Goal: Task Accomplishment & Management: Manage account settings

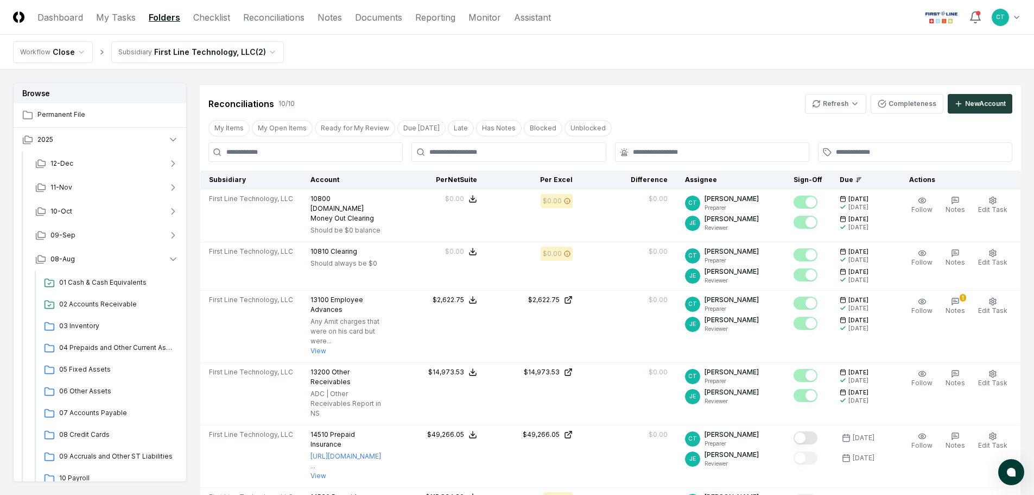
scroll to position [109, 0]
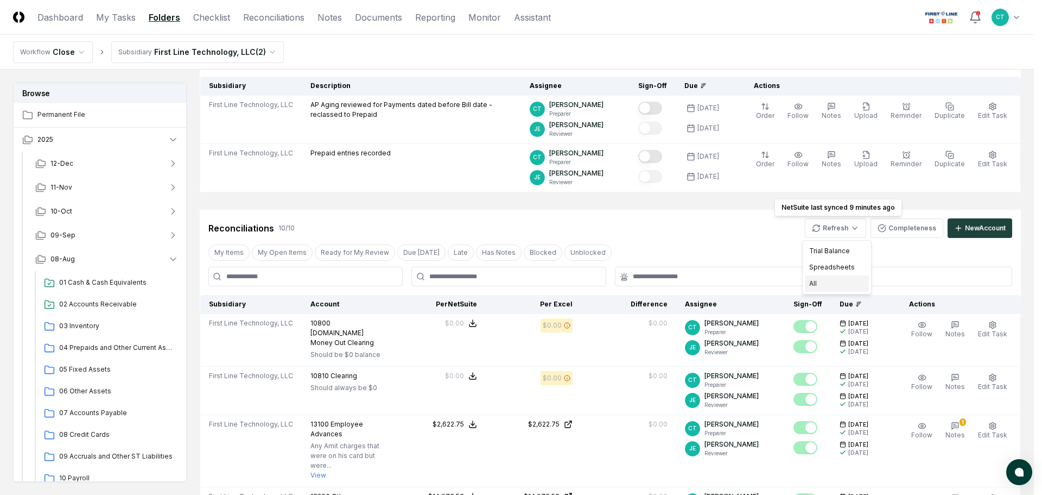
click at [820, 281] on div "All" at bounding box center [837, 283] width 64 height 16
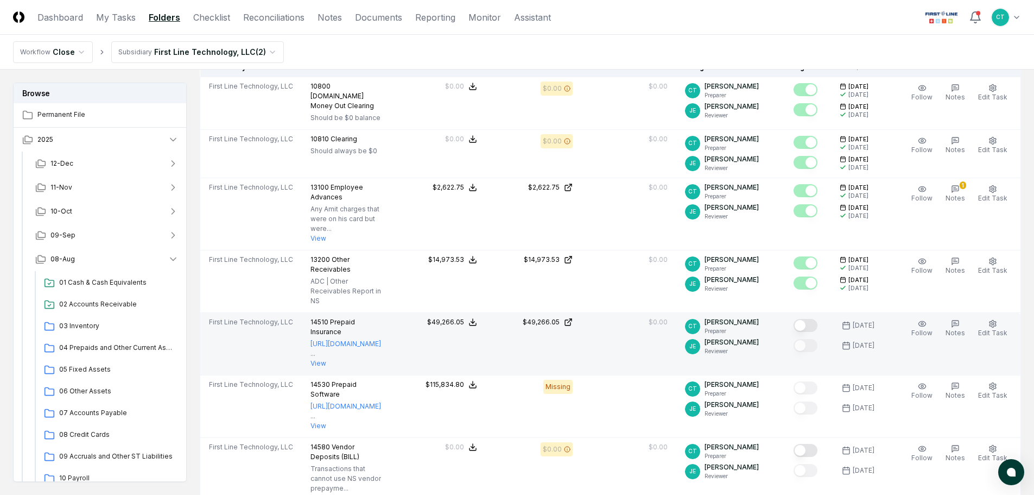
scroll to position [380, 0]
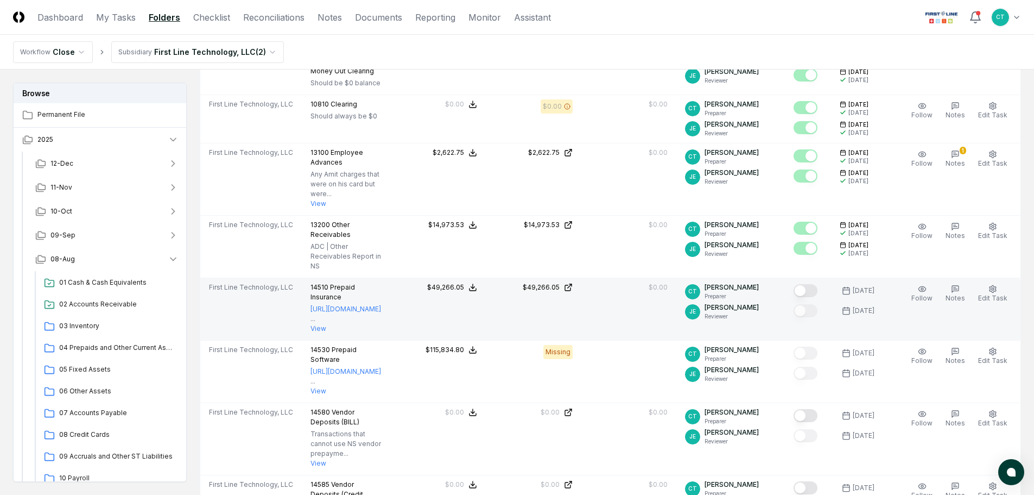
click at [813, 284] on button "Mark complete" at bounding box center [806, 290] width 24 height 13
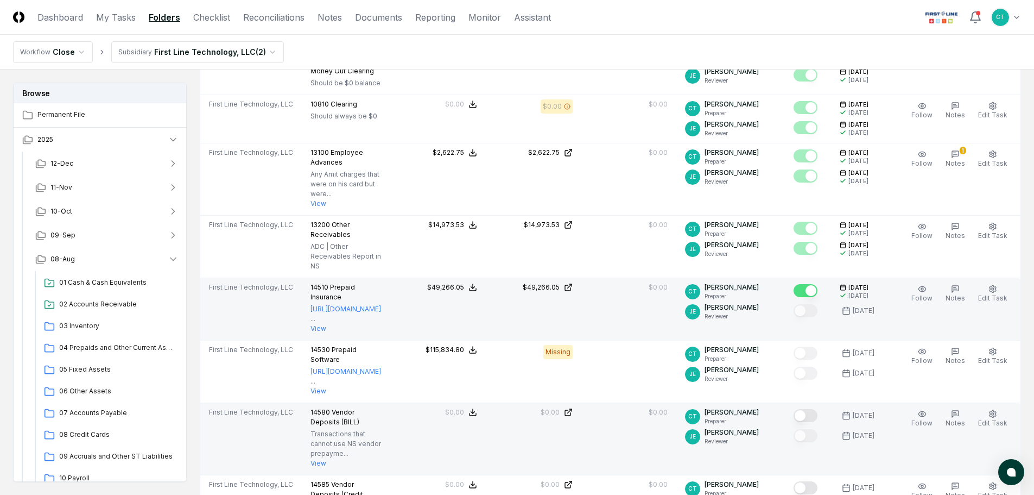
click at [813, 409] on button "Mark complete" at bounding box center [806, 415] width 24 height 13
click at [816, 481] on button "Mark complete" at bounding box center [806, 487] width 24 height 13
click at [775, 30] on header "CloseCore Dashboard My Tasks Folders Checklist Reconciliations Notes Documents …" at bounding box center [517, 17] width 1034 height 35
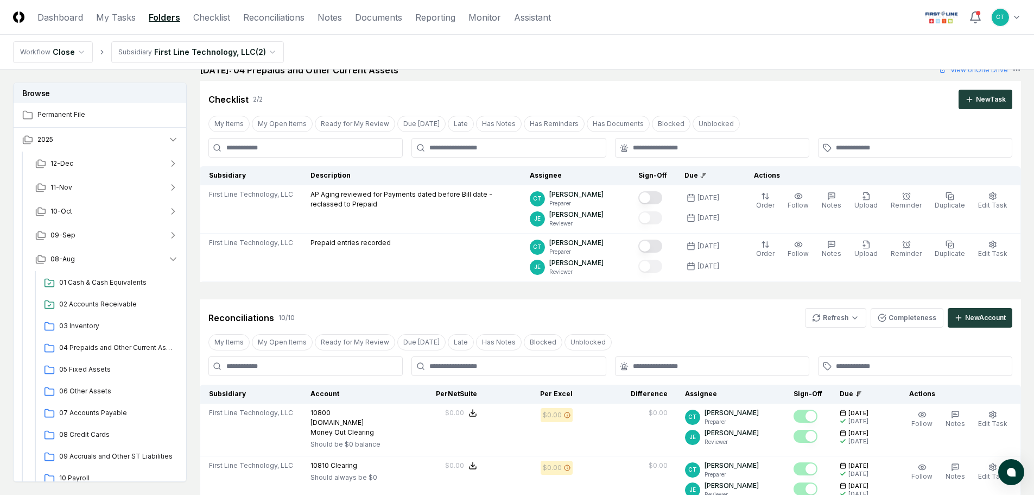
scroll to position [0, 0]
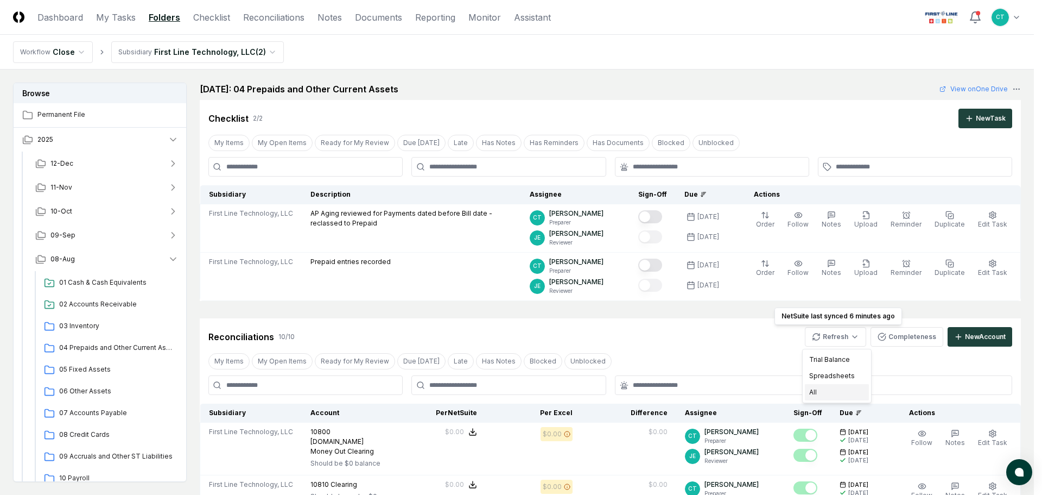
click at [830, 394] on div "All" at bounding box center [837, 392] width 64 height 16
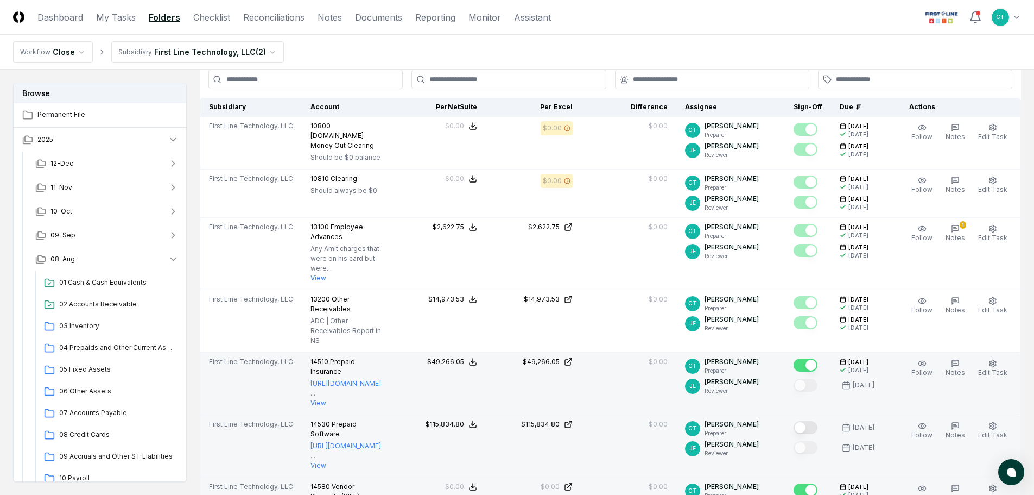
scroll to position [326, 0]
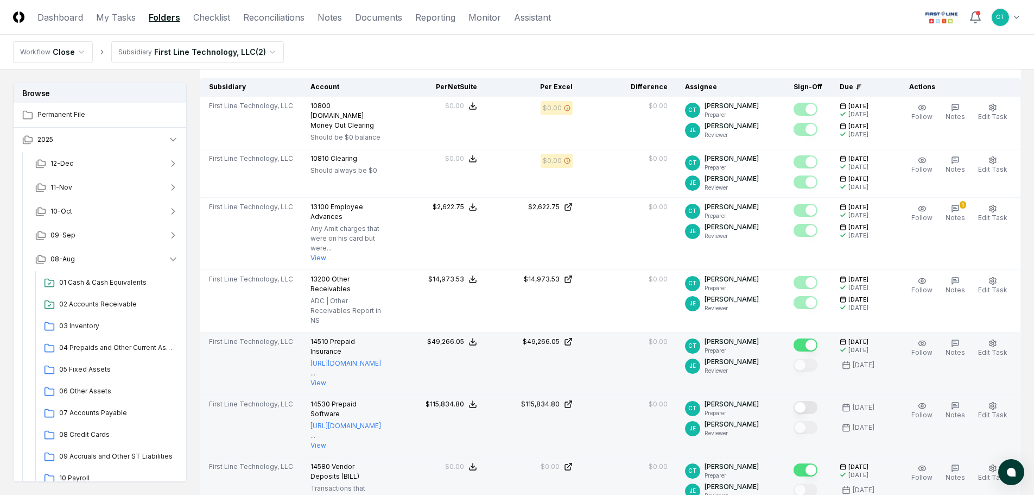
click at [812, 401] on button "Mark complete" at bounding box center [806, 407] width 24 height 13
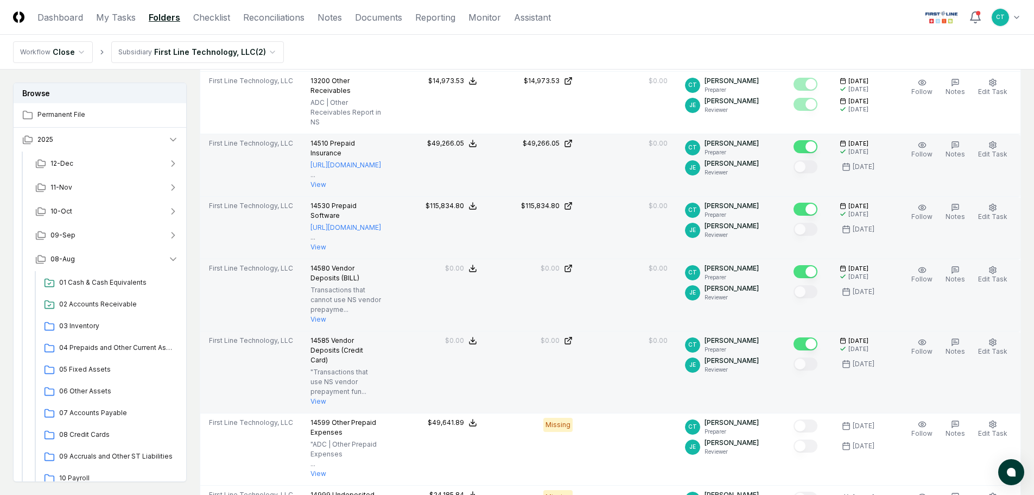
scroll to position [543, 0]
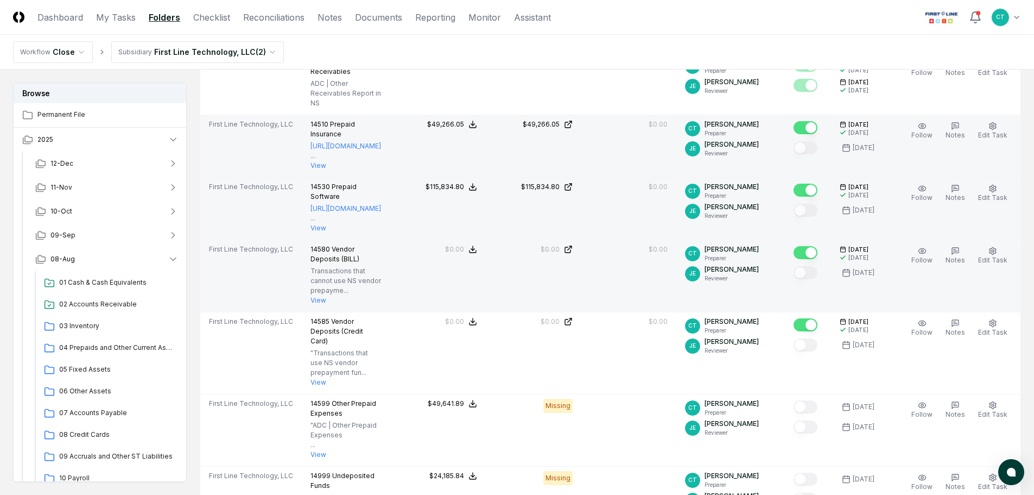
click at [641, 22] on header "CloseCore Dashboard My Tasks Folders Checklist Reconciliations Notes Documents …" at bounding box center [517, 17] width 1034 height 35
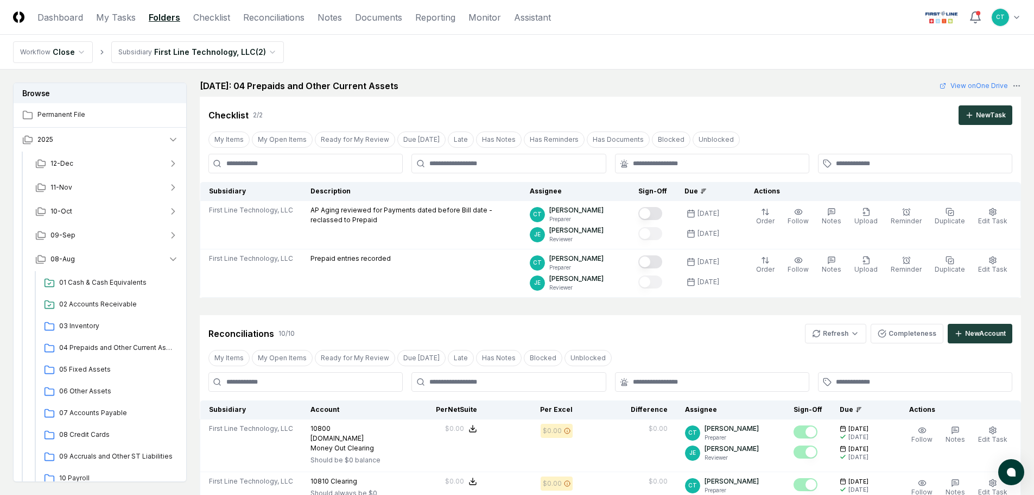
scroll to position [0, 0]
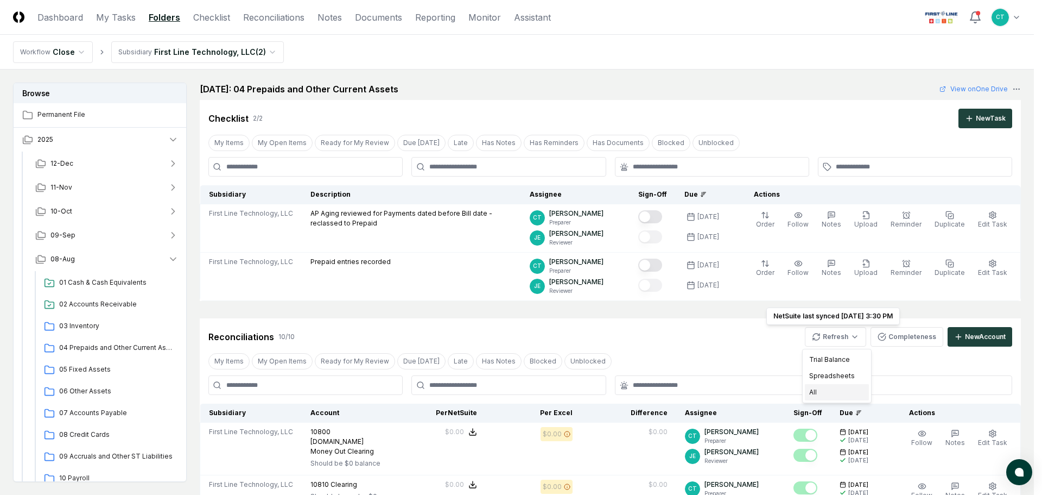
click at [824, 390] on div "All" at bounding box center [837, 392] width 64 height 16
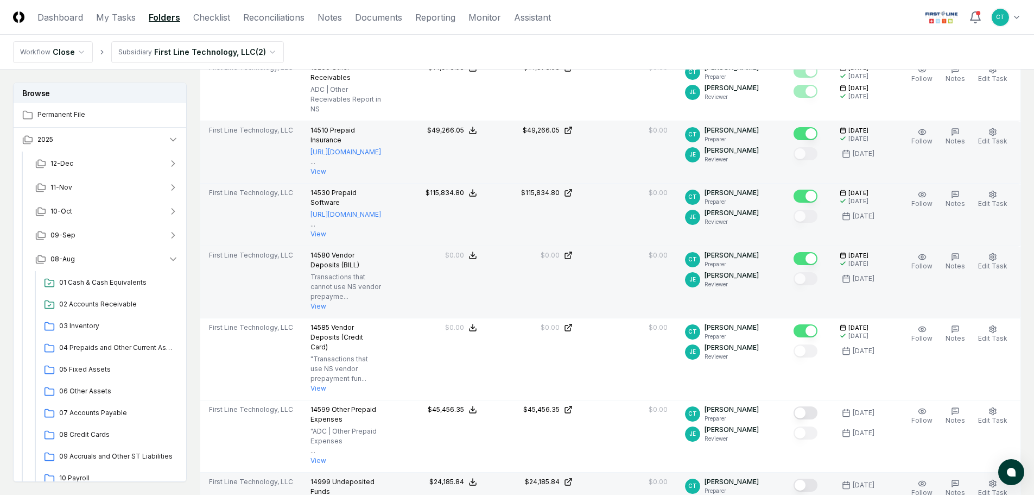
scroll to position [543, 0]
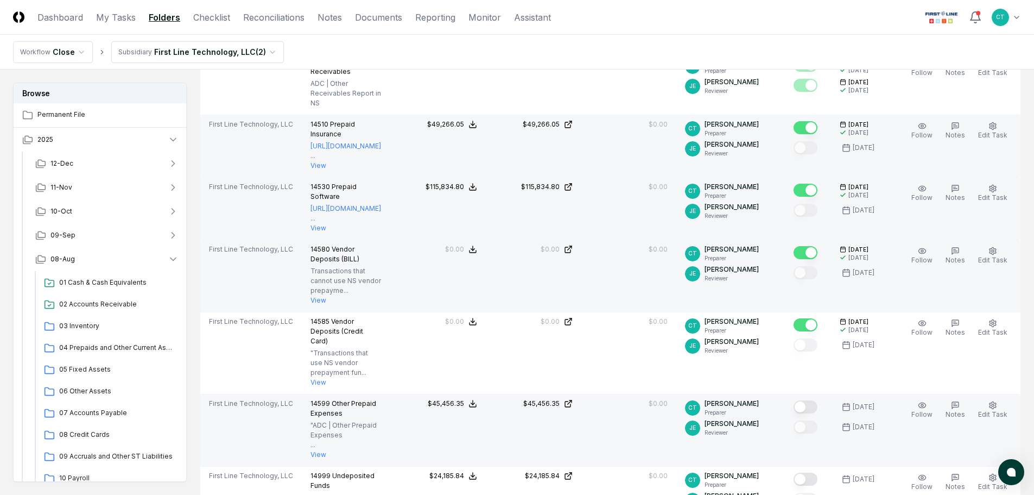
click at [818, 400] on button "Mark complete" at bounding box center [806, 406] width 24 height 13
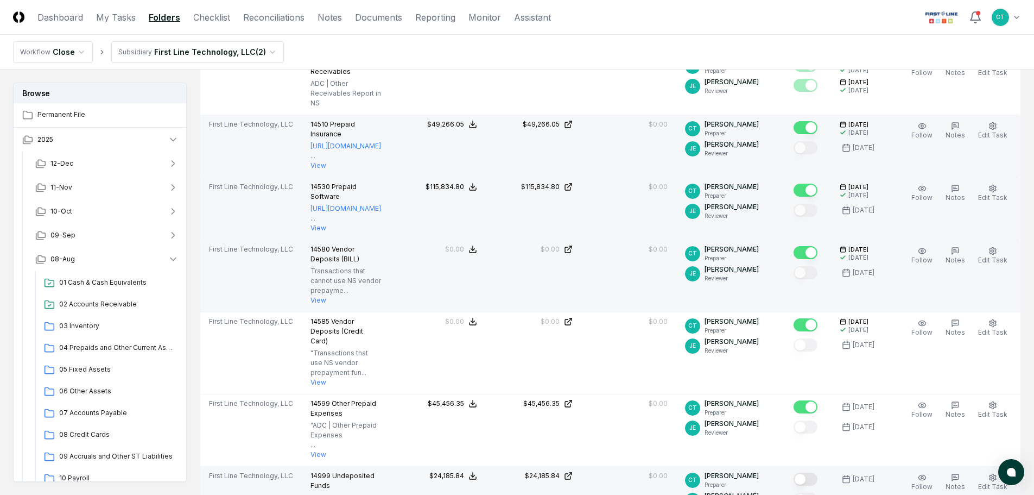
click at [817, 472] on button "Mark complete" at bounding box center [806, 478] width 24 height 13
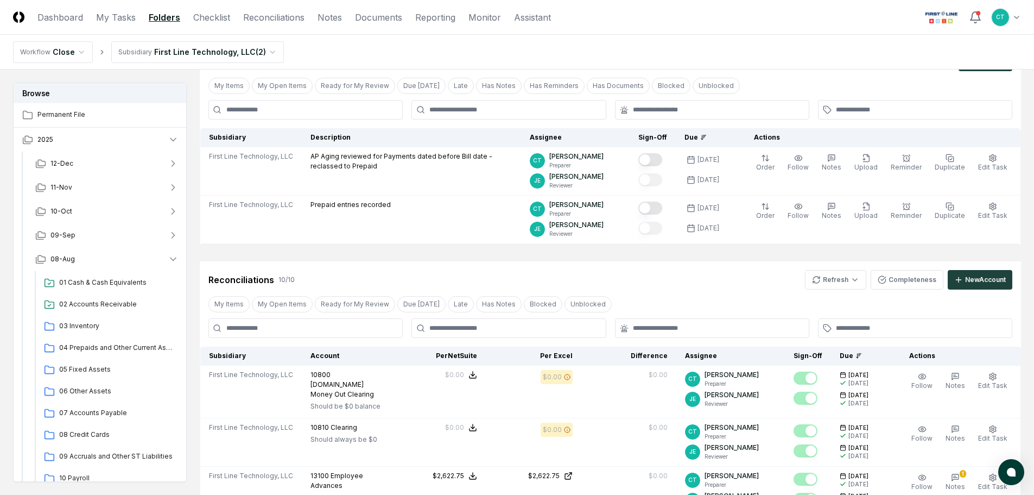
scroll to position [0, 0]
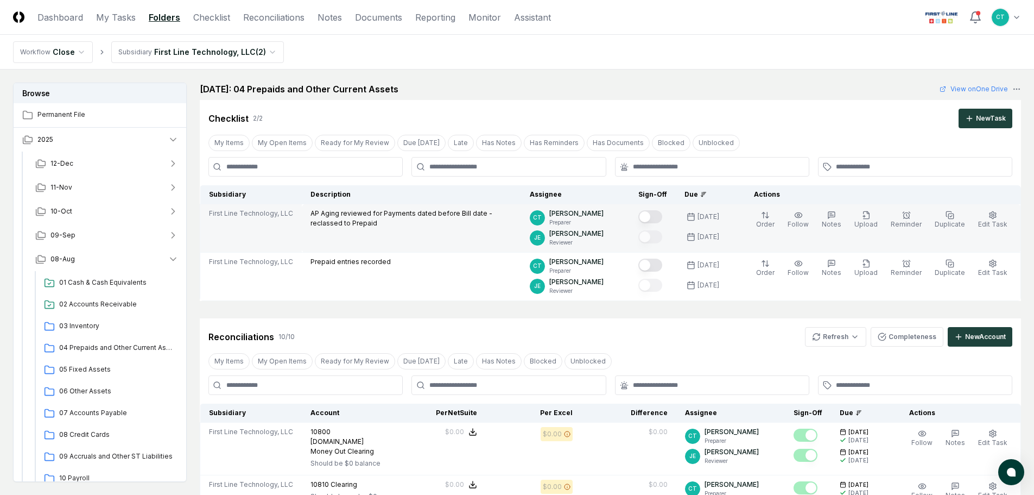
click at [662, 214] on button "Mark complete" at bounding box center [650, 216] width 24 height 13
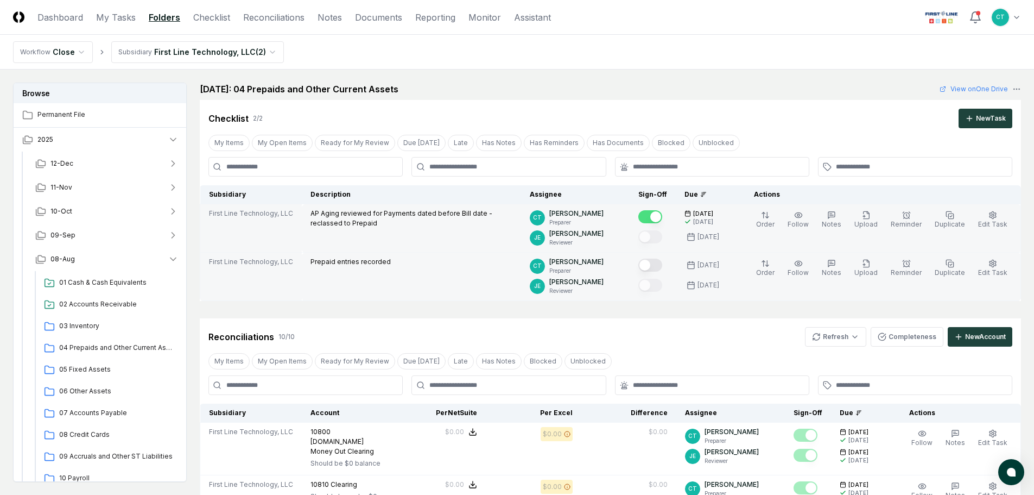
click at [662, 263] on button "Mark complete" at bounding box center [650, 264] width 24 height 13
click at [85, 330] on span "03 Inventory" at bounding box center [116, 326] width 115 height 10
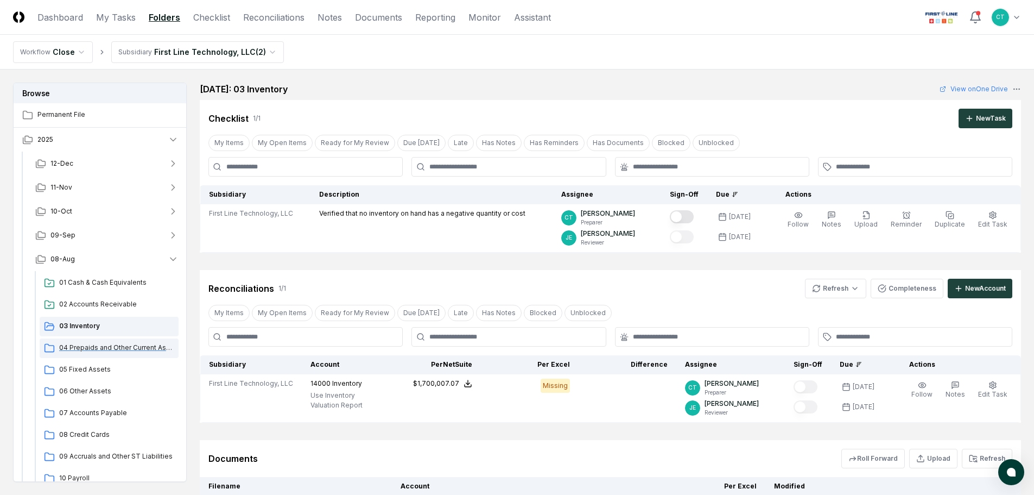
click at [107, 347] on span "04 Prepaids and Other Current Assets" at bounding box center [116, 348] width 115 height 10
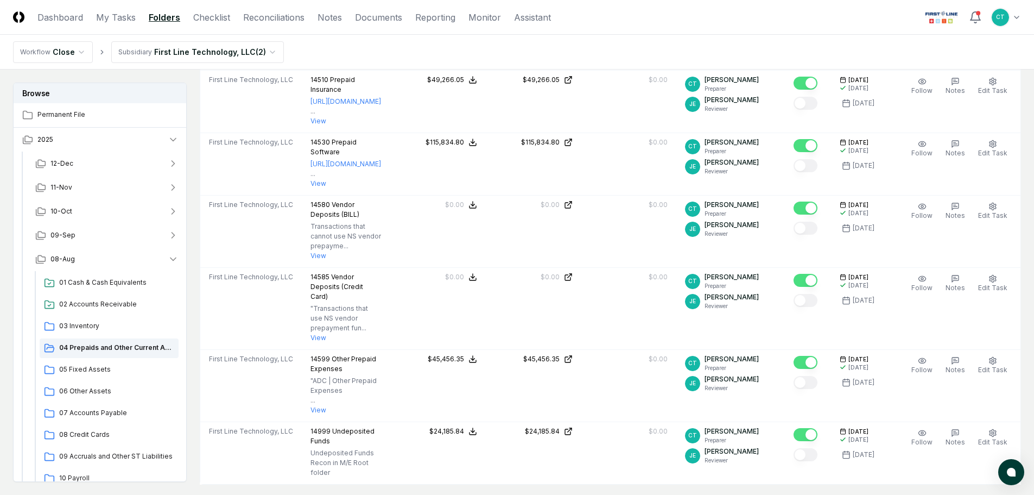
scroll to position [651, 0]
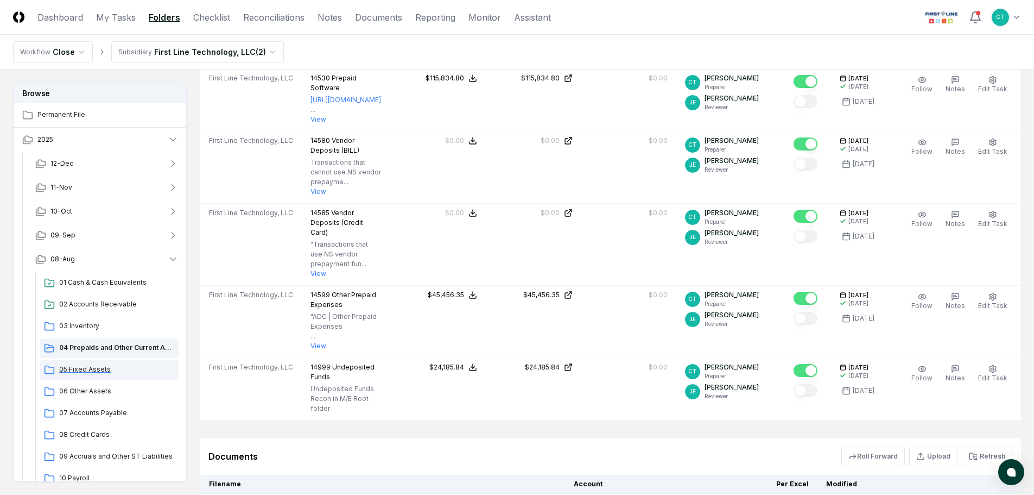
click at [77, 366] on span "05 Fixed Assets" at bounding box center [116, 369] width 115 height 10
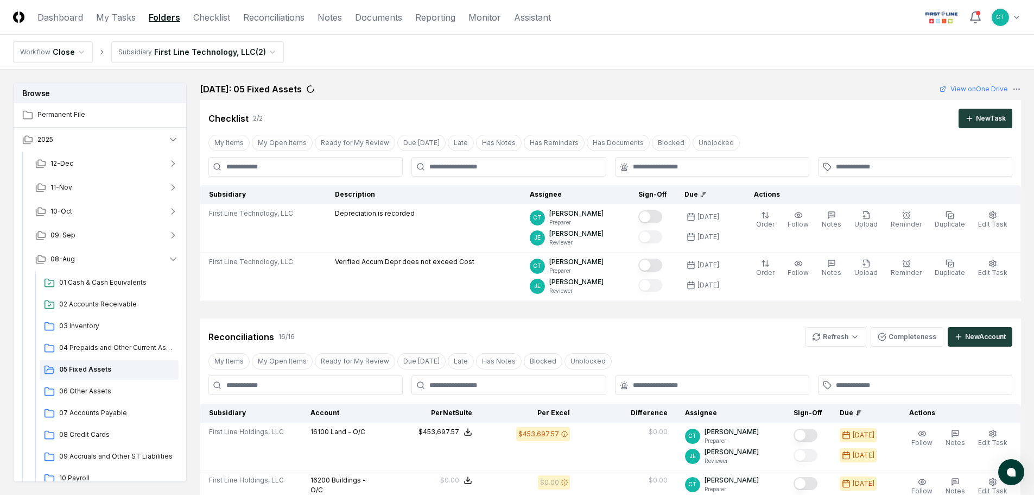
click at [724, 39] on nav "Workflow Close Subsidiary First Line Technology, LLC ( 2 )" at bounding box center [517, 52] width 1034 height 35
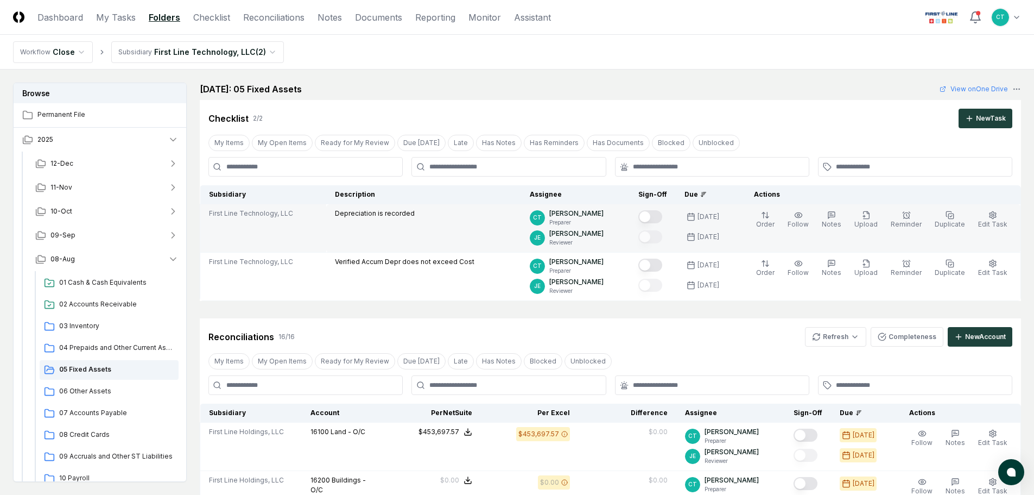
click at [662, 215] on button "Mark complete" at bounding box center [650, 216] width 24 height 13
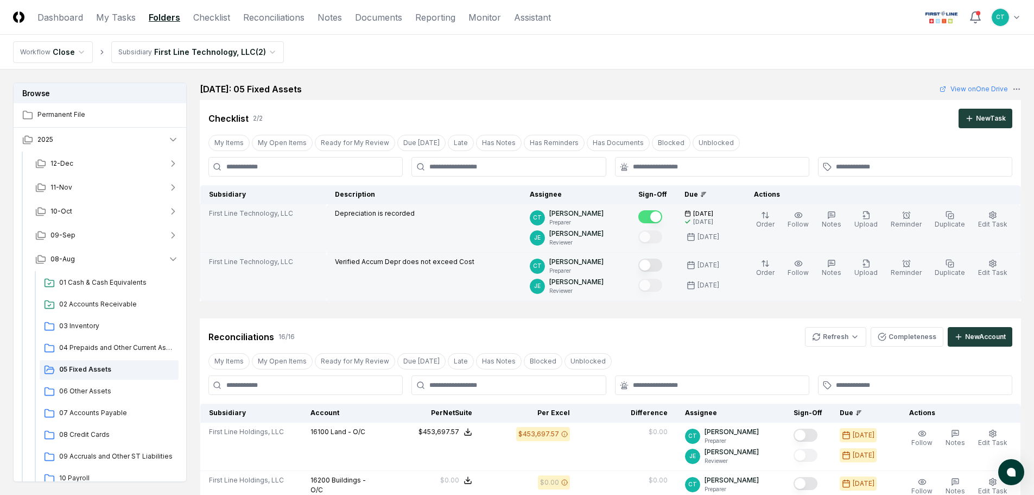
click at [662, 262] on button "Mark complete" at bounding box center [650, 264] width 24 height 13
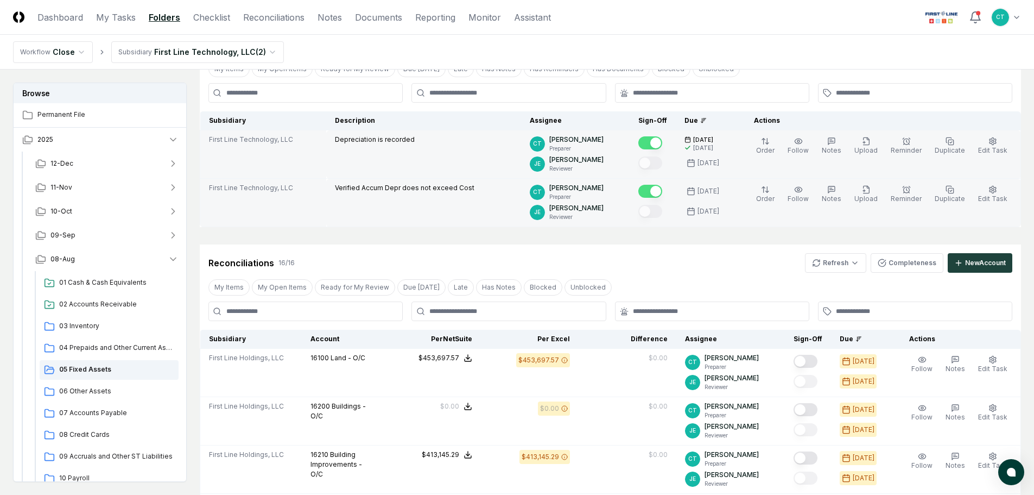
scroll to position [109, 0]
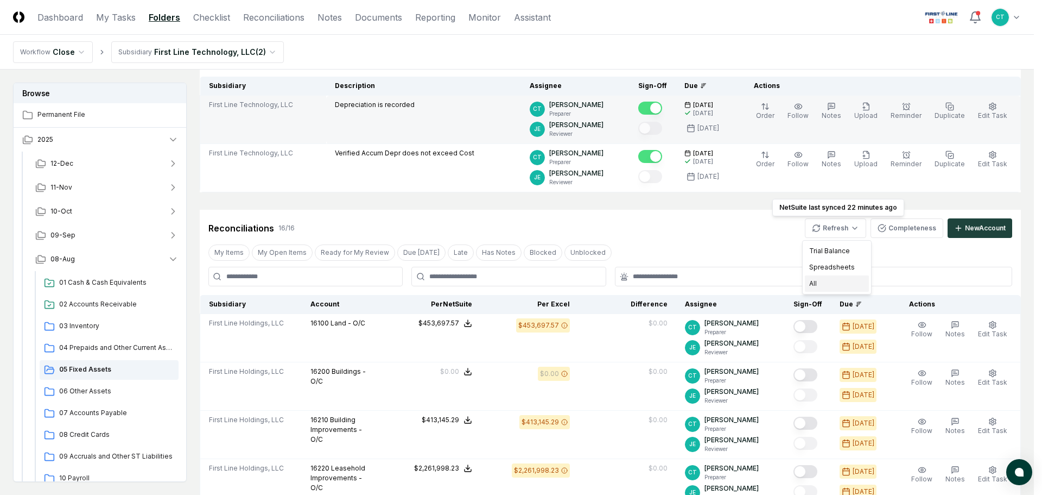
click at [832, 278] on div "All" at bounding box center [837, 283] width 64 height 16
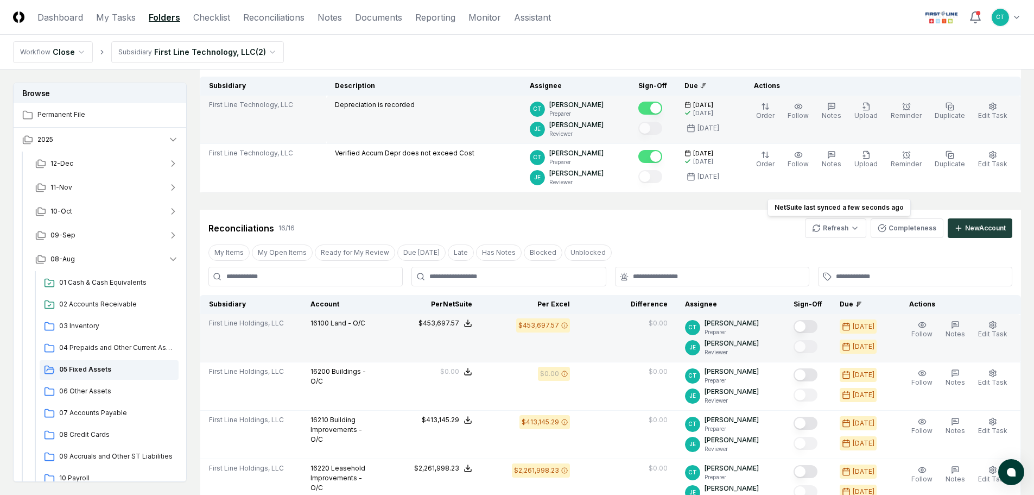
click at [812, 322] on button "Mark complete" at bounding box center [806, 326] width 24 height 13
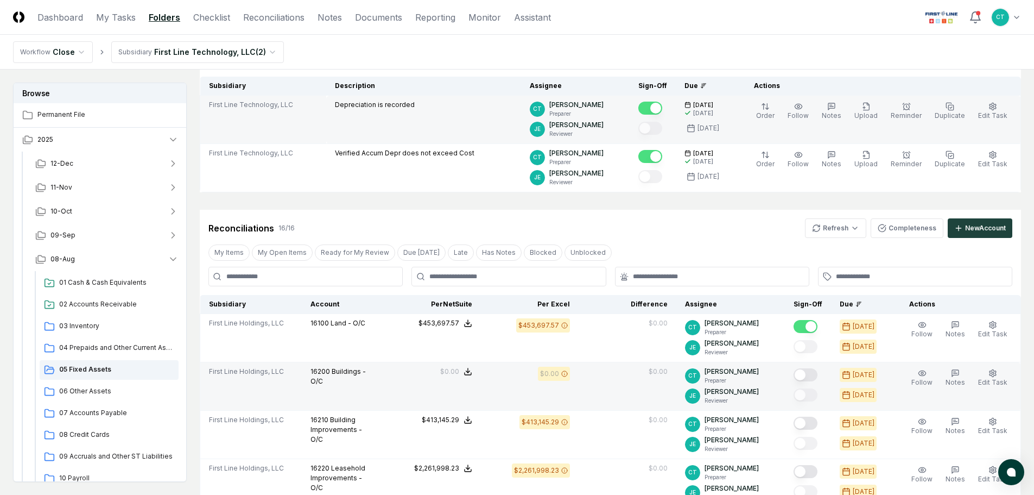
click at [818, 372] on button "Mark complete" at bounding box center [806, 374] width 24 height 13
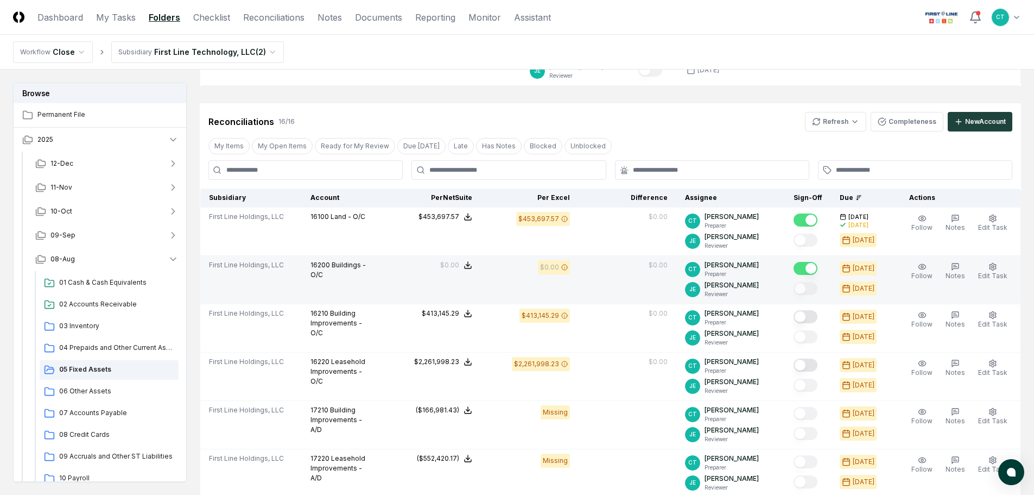
scroll to position [217, 0]
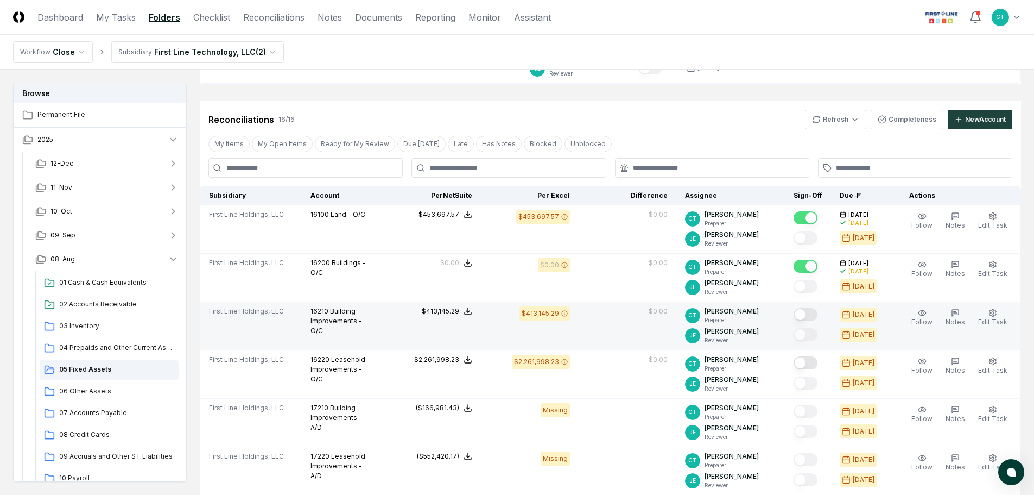
click at [818, 317] on button "Mark complete" at bounding box center [806, 314] width 24 height 13
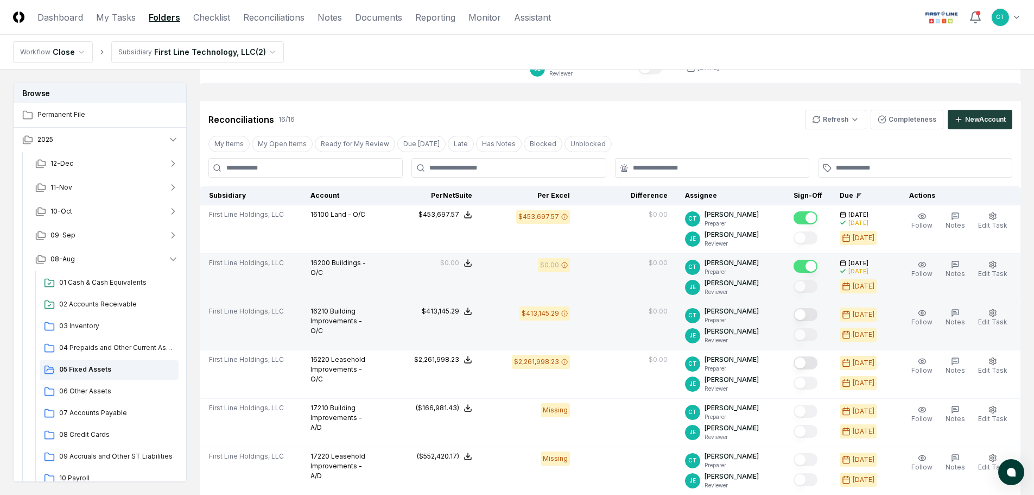
click at [806, 264] on button "Mark complete" at bounding box center [806, 266] width 24 height 13
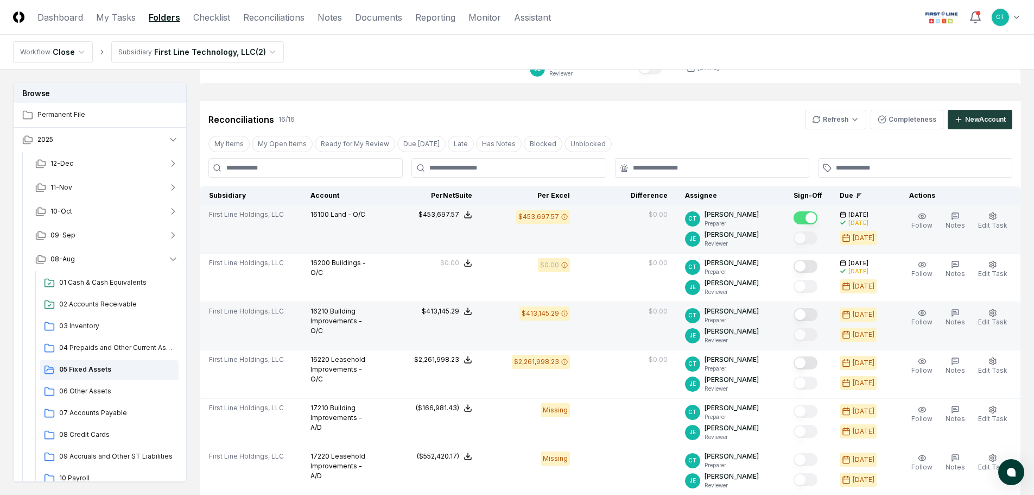
click at [804, 218] on button "Mark complete" at bounding box center [806, 217] width 24 height 13
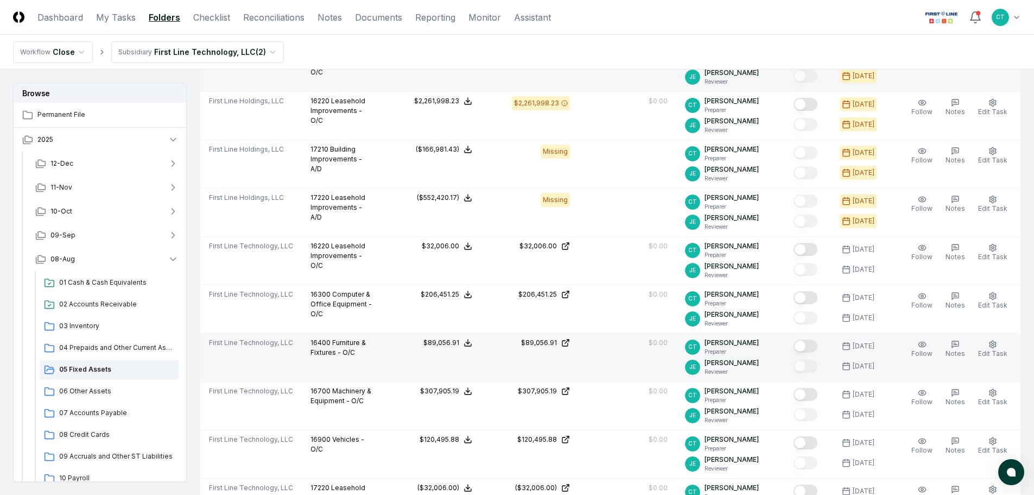
scroll to position [489, 0]
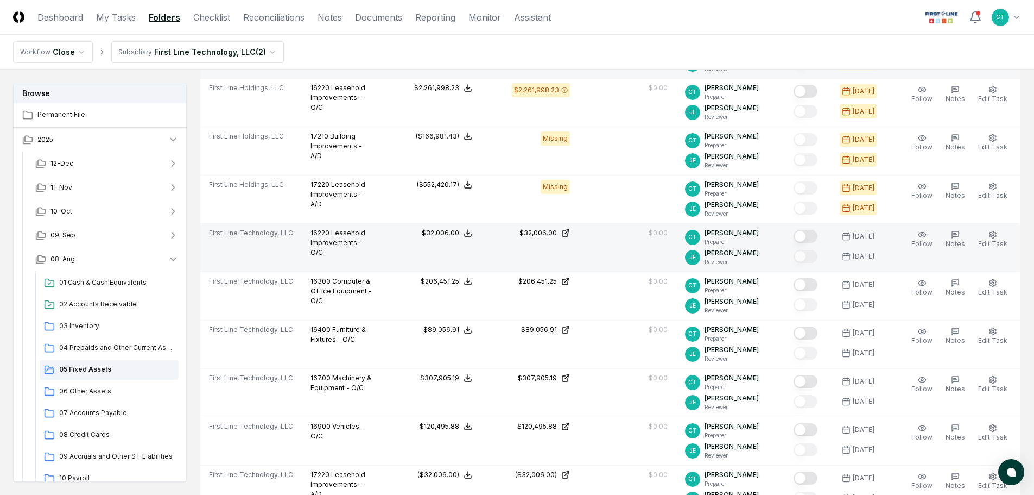
click at [813, 236] on button "Mark complete" at bounding box center [806, 236] width 24 height 13
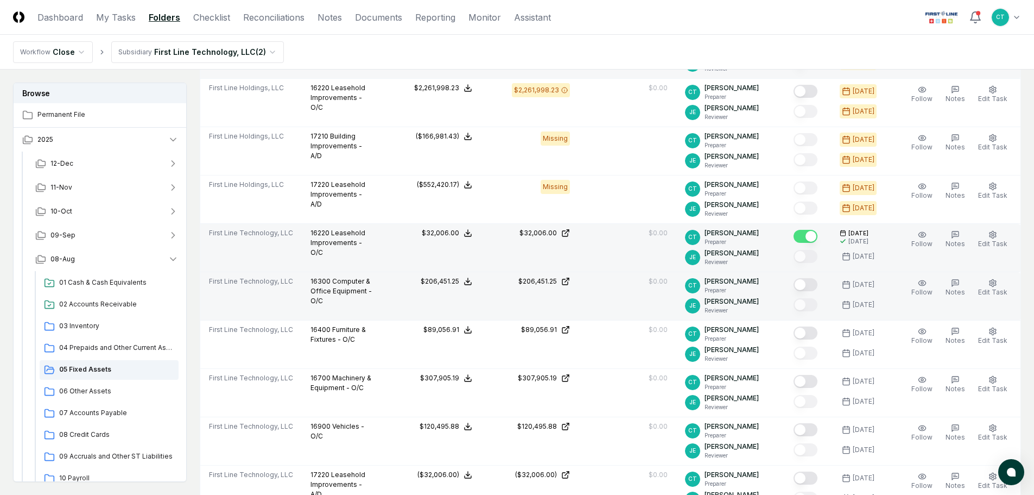
click at [817, 283] on button "Mark complete" at bounding box center [806, 284] width 24 height 13
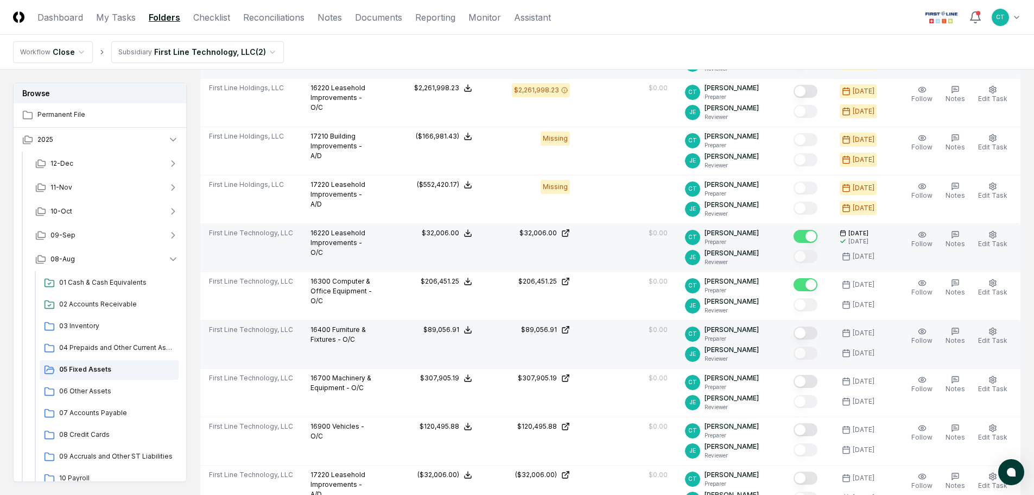
click at [817, 332] on button "Mark complete" at bounding box center [806, 332] width 24 height 13
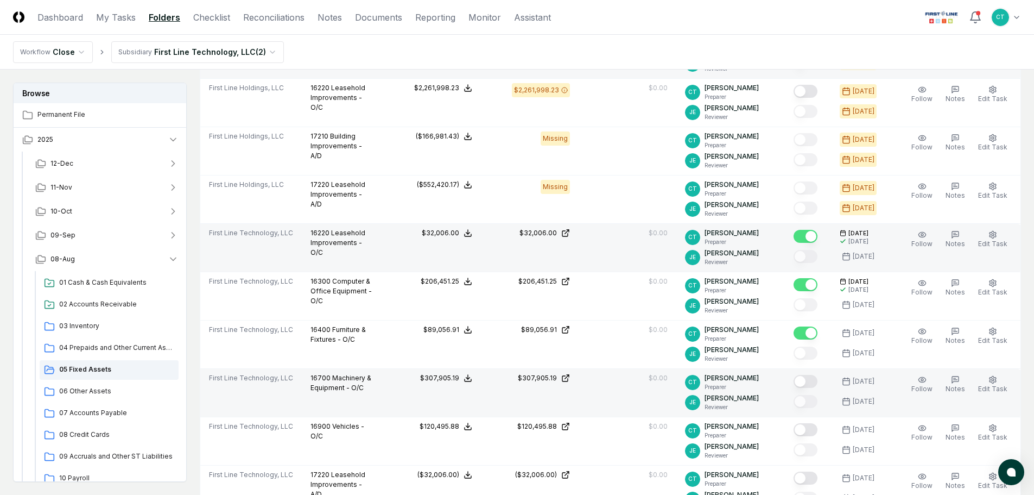
click at [818, 381] on button "Mark complete" at bounding box center [806, 381] width 24 height 13
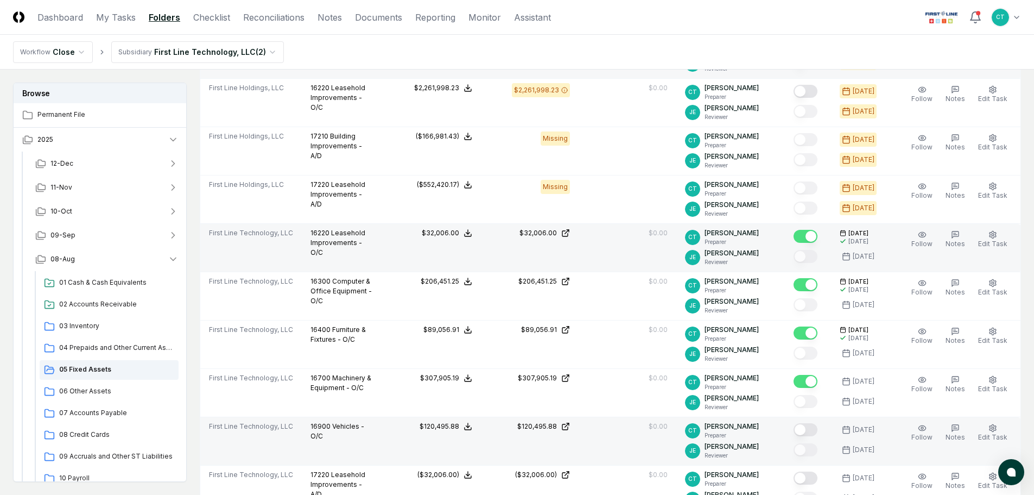
click at [818, 428] on button "Mark complete" at bounding box center [806, 429] width 24 height 13
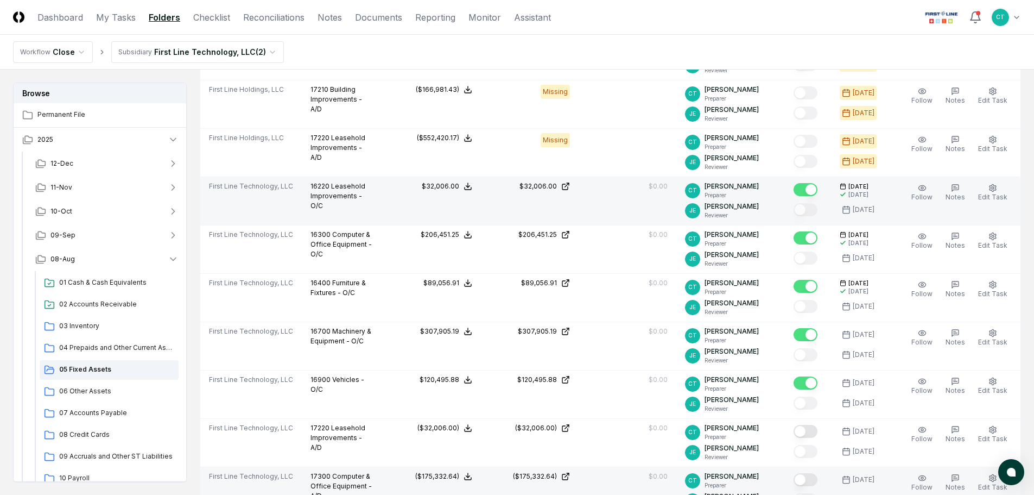
scroll to position [597, 0]
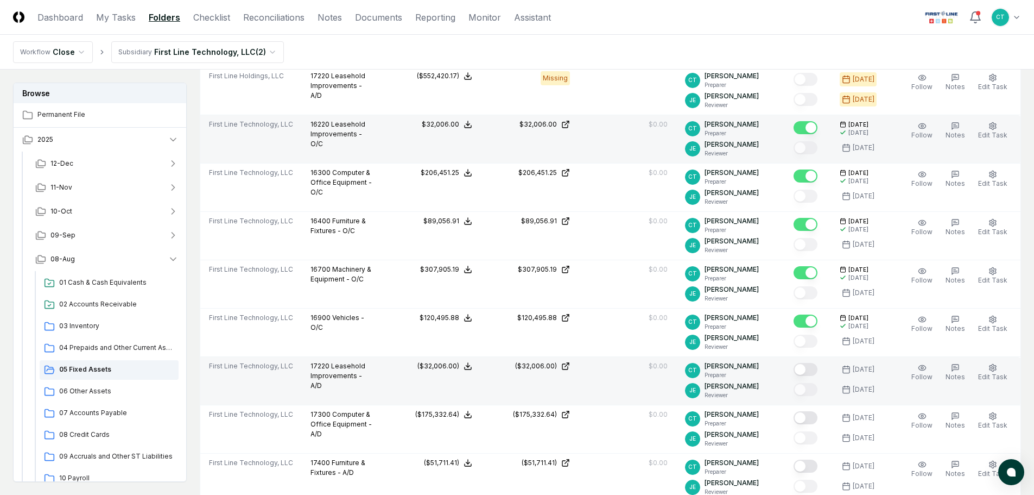
click at [815, 370] on button "Mark complete" at bounding box center [806, 369] width 24 height 13
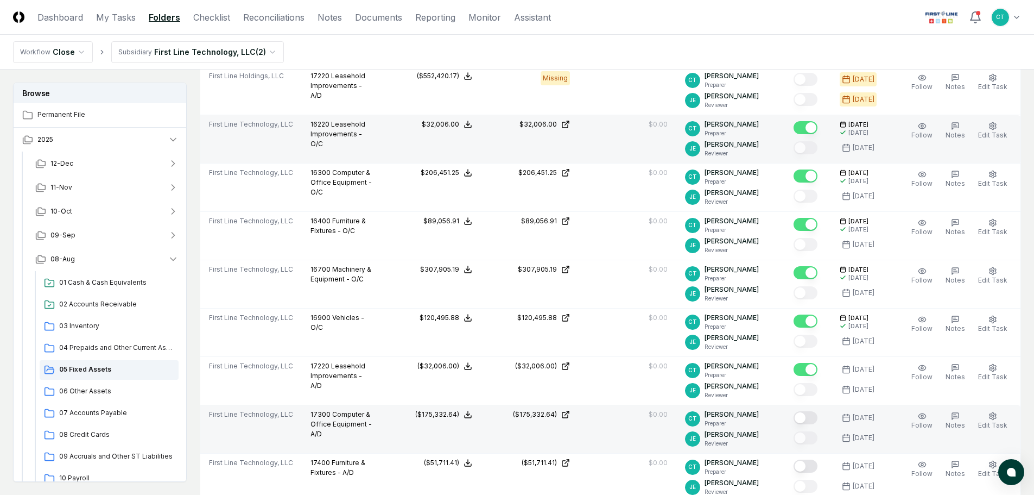
click at [813, 416] on button "Mark complete" at bounding box center [806, 417] width 24 height 13
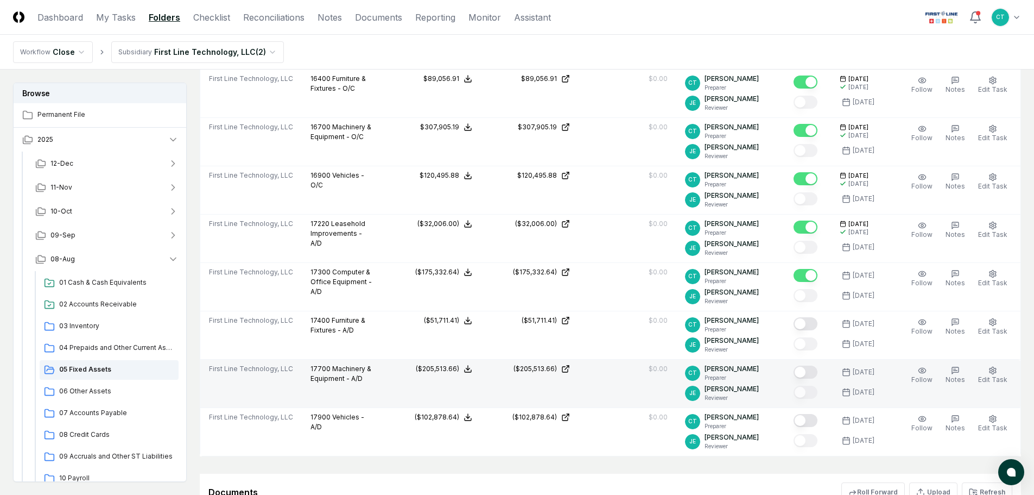
scroll to position [760, 0]
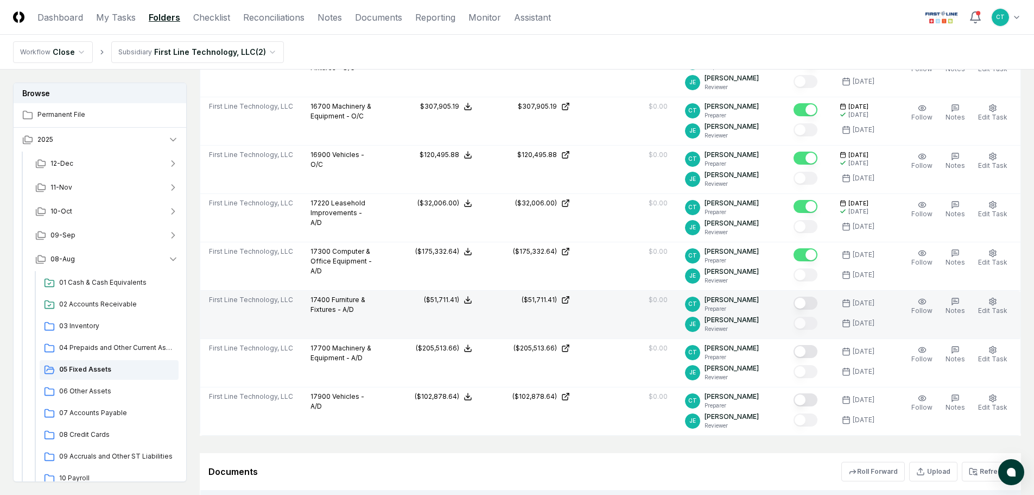
click at [816, 303] on button "Mark complete" at bounding box center [806, 302] width 24 height 13
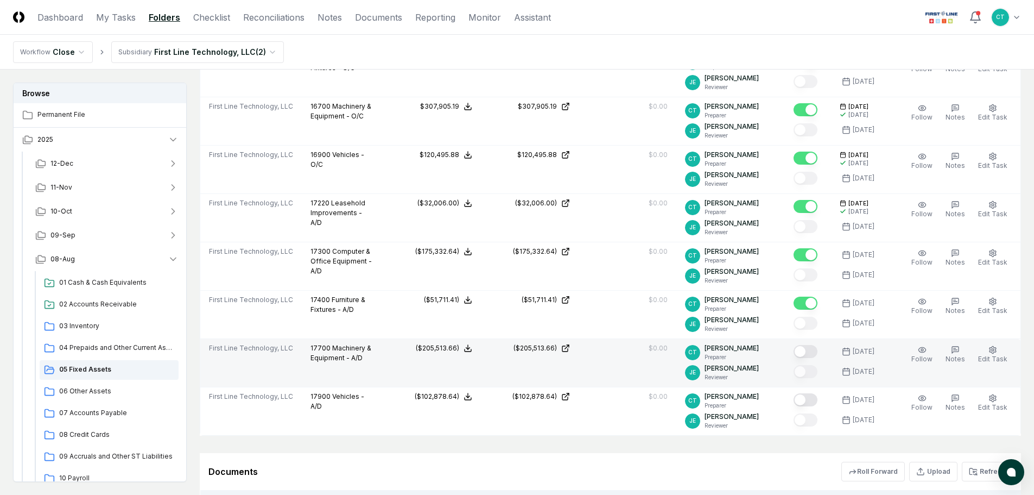
click at [817, 351] on button "Mark complete" at bounding box center [806, 351] width 24 height 13
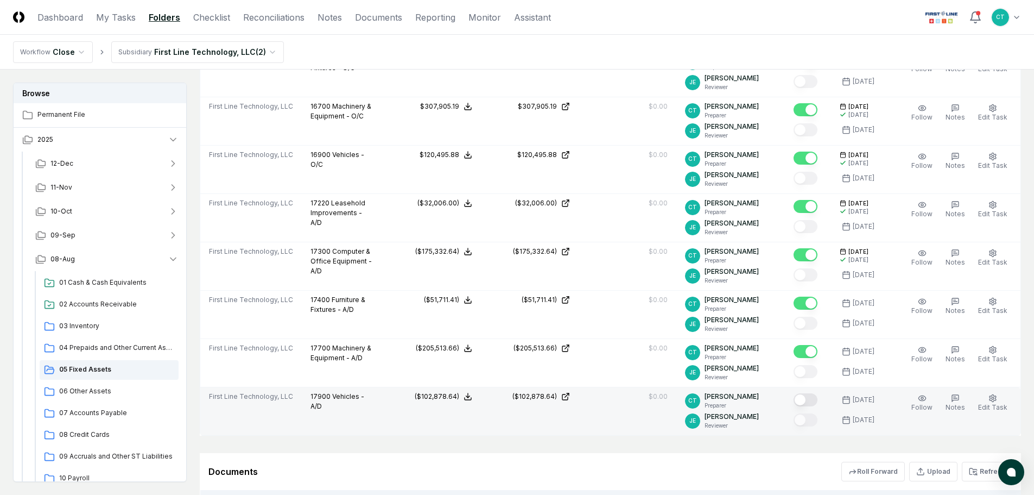
click at [818, 401] on button "Mark complete" at bounding box center [806, 399] width 24 height 13
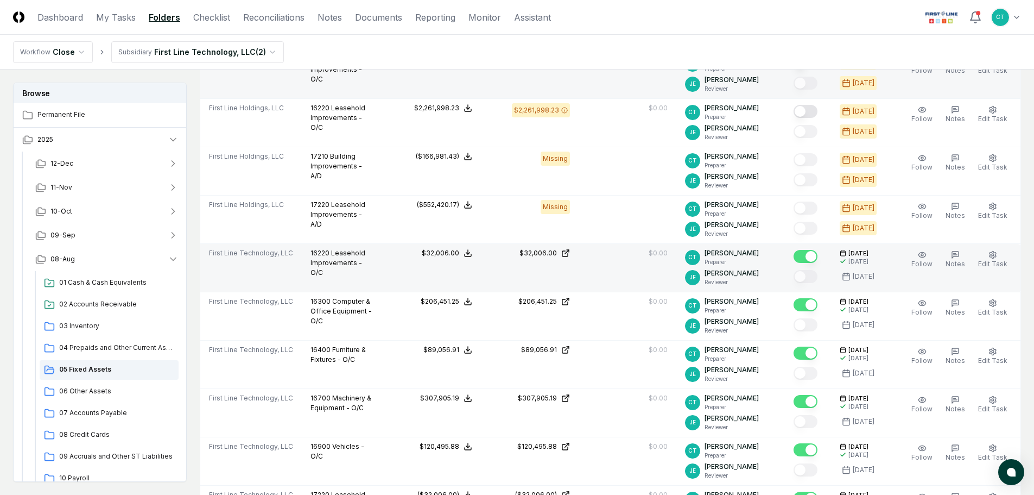
scroll to position [380, 0]
